Goal: Navigation & Orientation: Find specific page/section

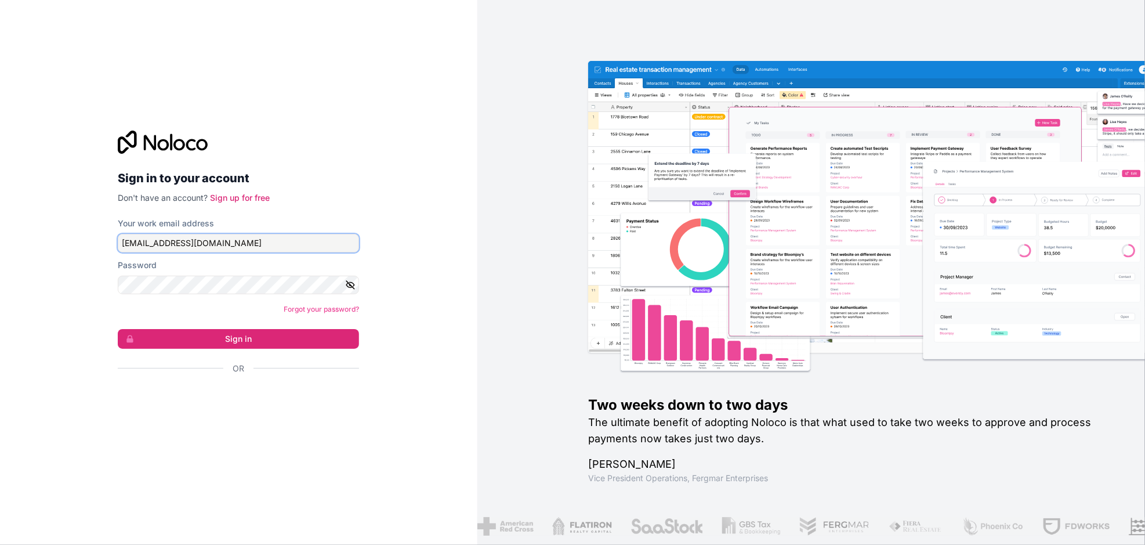
drag, startPoint x: 135, startPoint y: 243, endPoint x: 110, endPoint y: 244, distance: 24.4
click at [110, 244] on div "Sign in to your account Don't have an account? Sign up for free Your work email…" at bounding box center [238, 272] width 260 height 321
type input "m.wiebusch@ecopro.de"
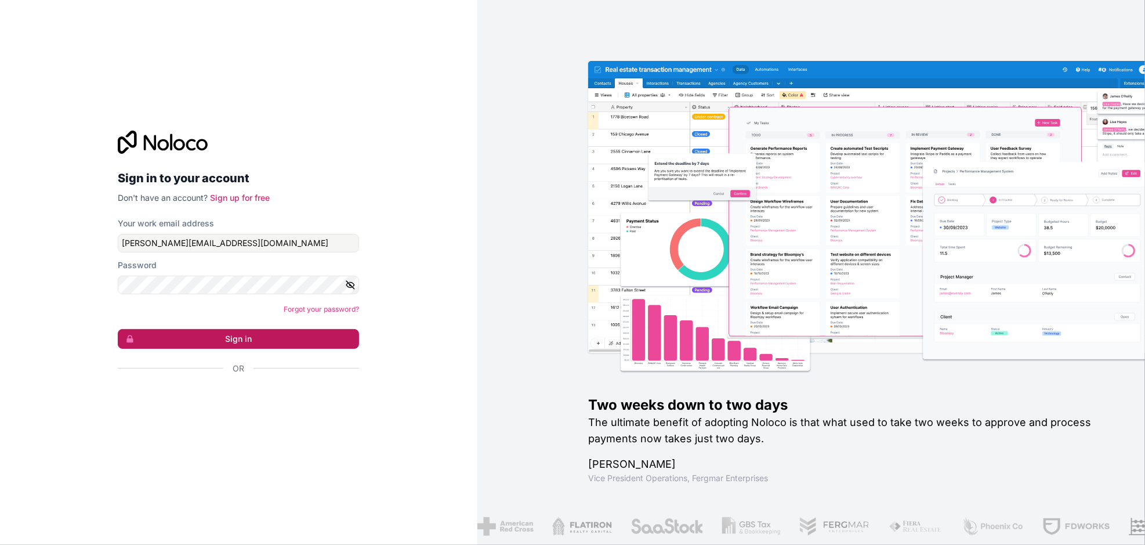
click at [236, 335] on button "Sign in" at bounding box center [238, 339] width 241 height 20
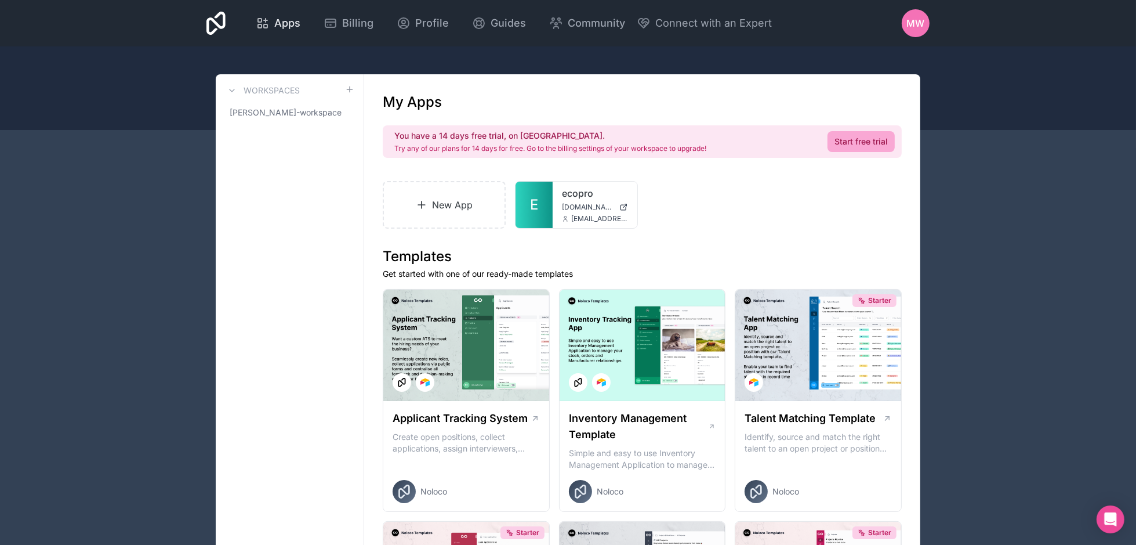
click at [281, 25] on span "Apps" at bounding box center [287, 23] width 26 height 16
click at [269, 112] on span "maik-wiebusch-workspace" at bounding box center [283, 113] width 106 height 12
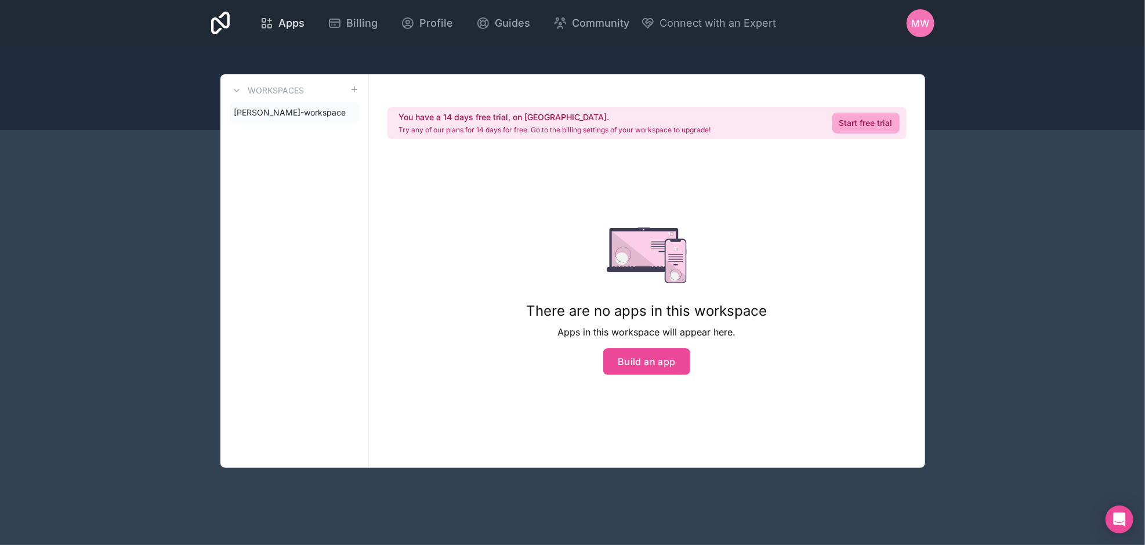
click at [291, 21] on span "Apps" at bounding box center [291, 23] width 26 height 16
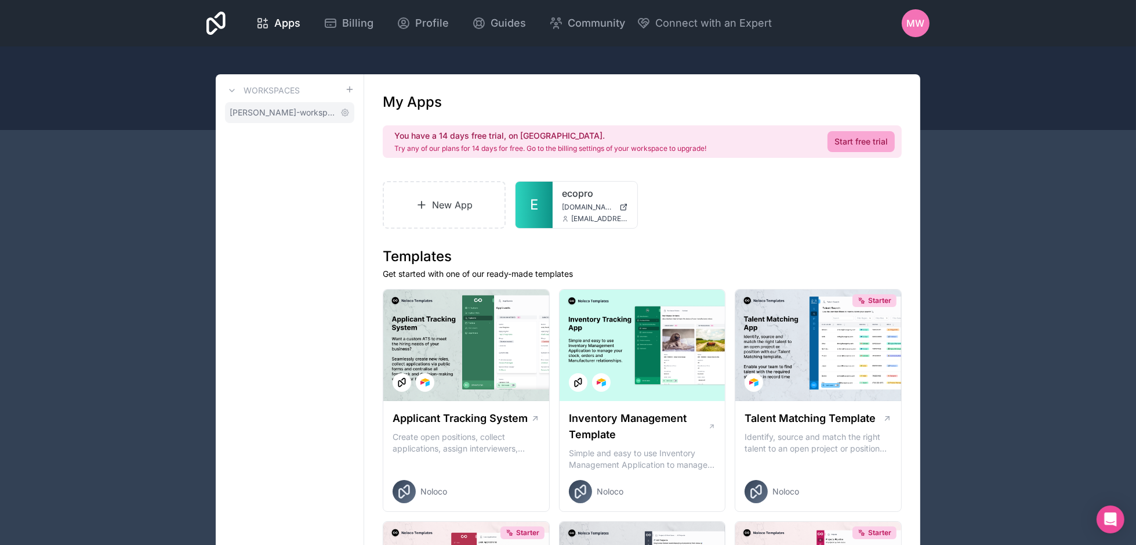
click at [263, 111] on span "maik-wiebusch-workspace" at bounding box center [283, 113] width 106 height 12
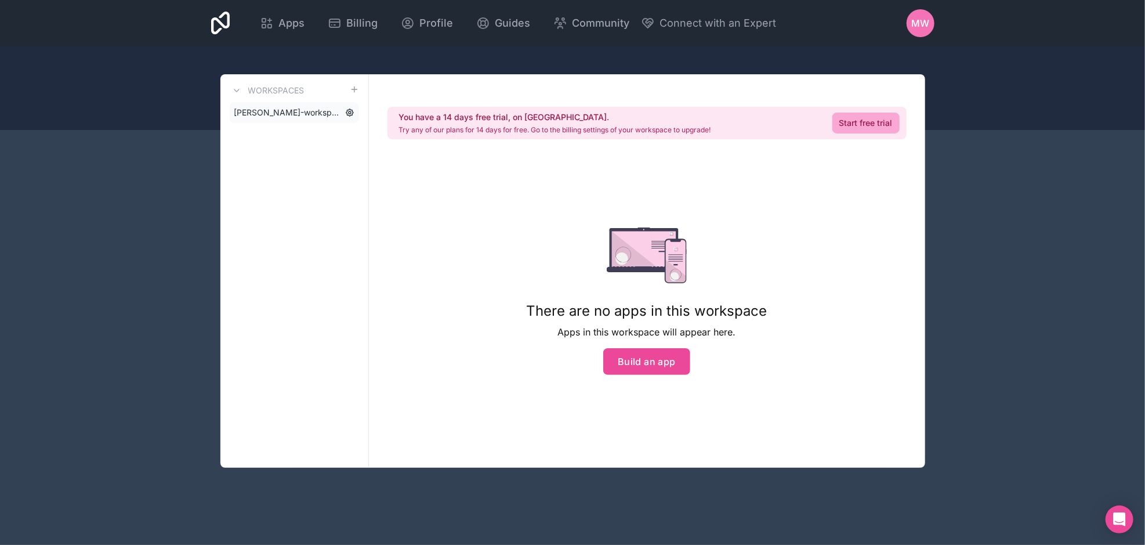
click at [348, 111] on icon at bounding box center [349, 112] width 9 height 9
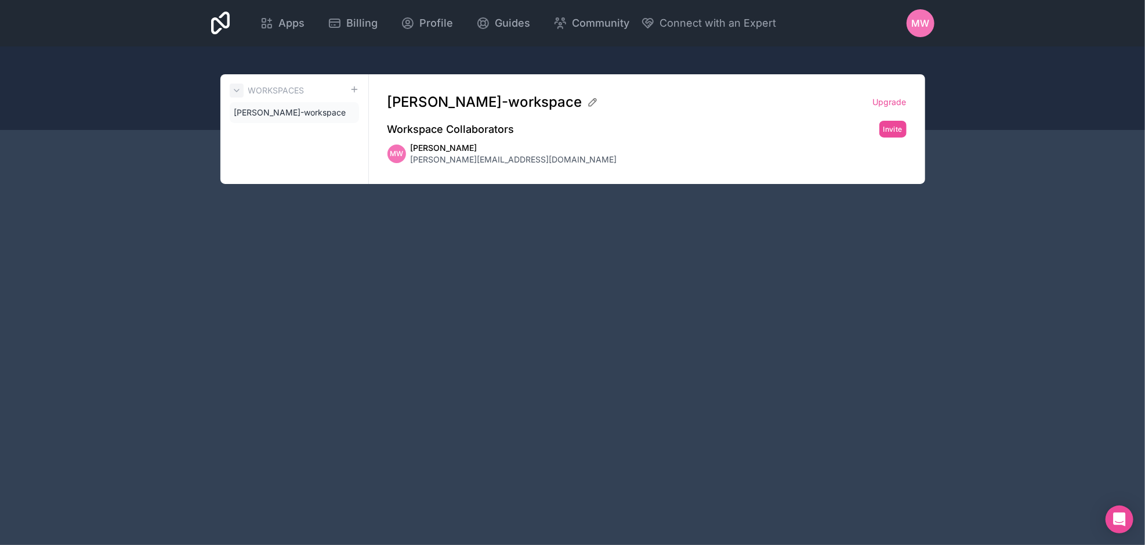
click at [237, 90] on icon at bounding box center [236, 90] width 9 height 9
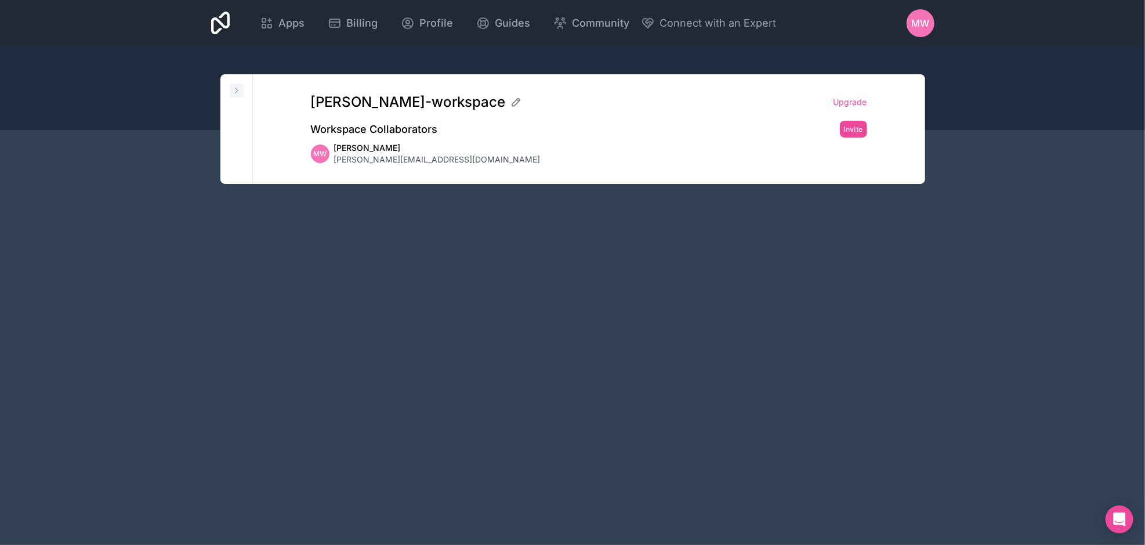
click at [237, 90] on icon at bounding box center [236, 90] width 2 height 5
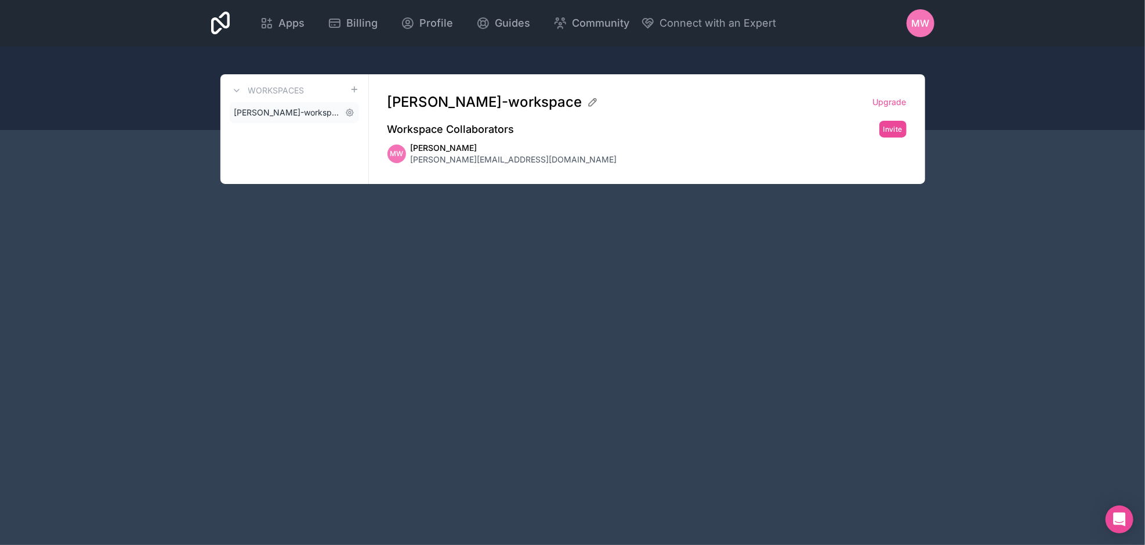
click at [257, 111] on span "maik-wiebusch-workspace" at bounding box center [287, 113] width 106 height 12
click at [970, 102] on div at bounding box center [572, 88] width 1145 height 84
click at [277, 15] on div "Apps" at bounding box center [282, 23] width 45 height 16
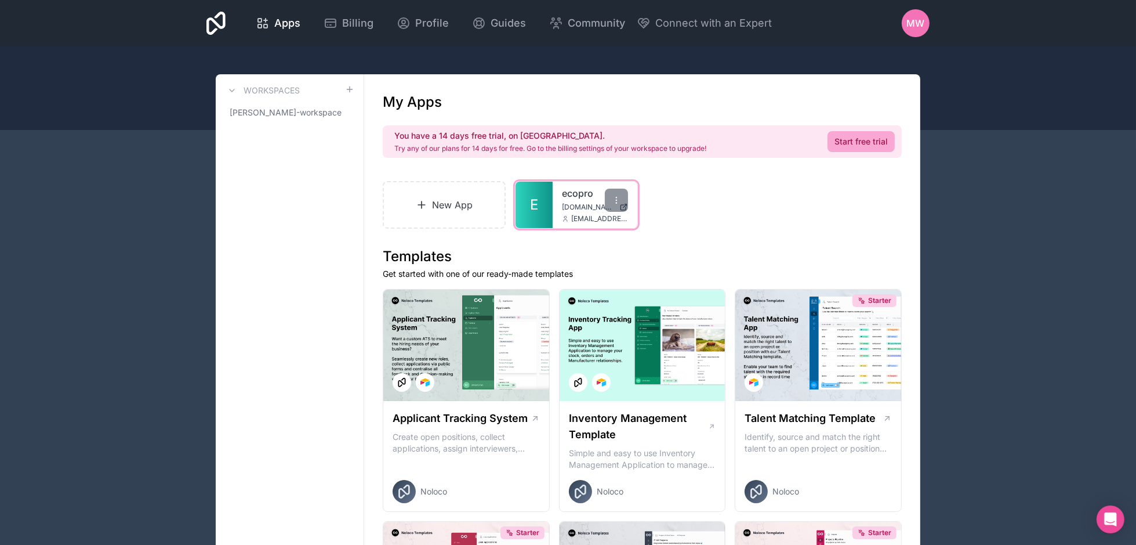
click at [540, 205] on link "E" at bounding box center [534, 205] width 37 height 46
